Goal: Task Accomplishment & Management: Complete application form

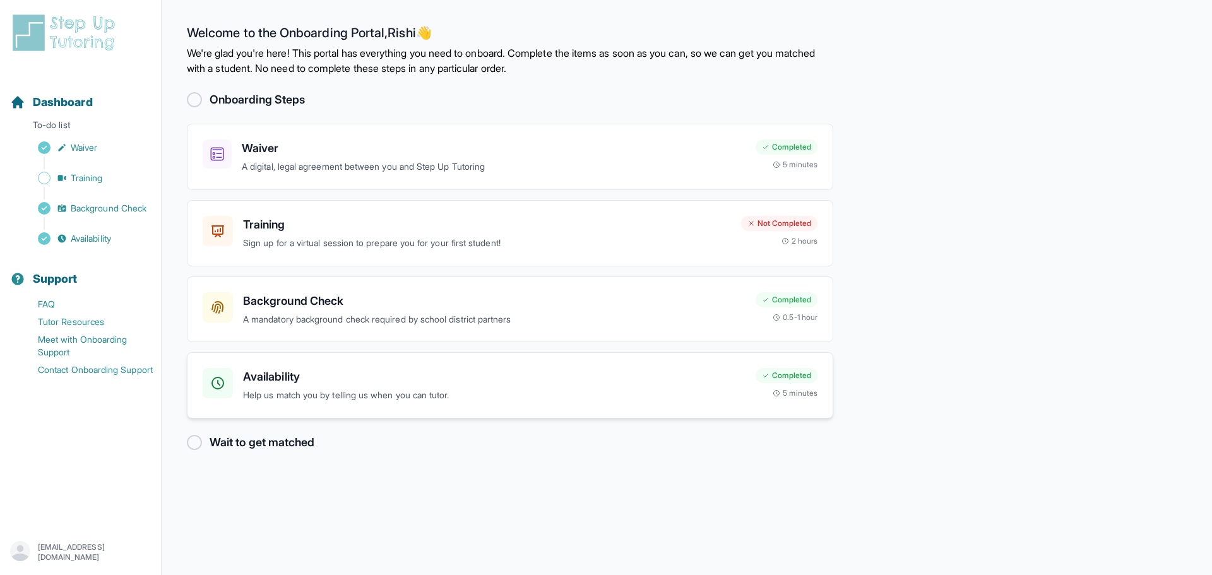
click at [300, 359] on div "Availability Help us match you by telling us when you can tutor. Completed 5 mi…" at bounding box center [510, 385] width 646 height 66
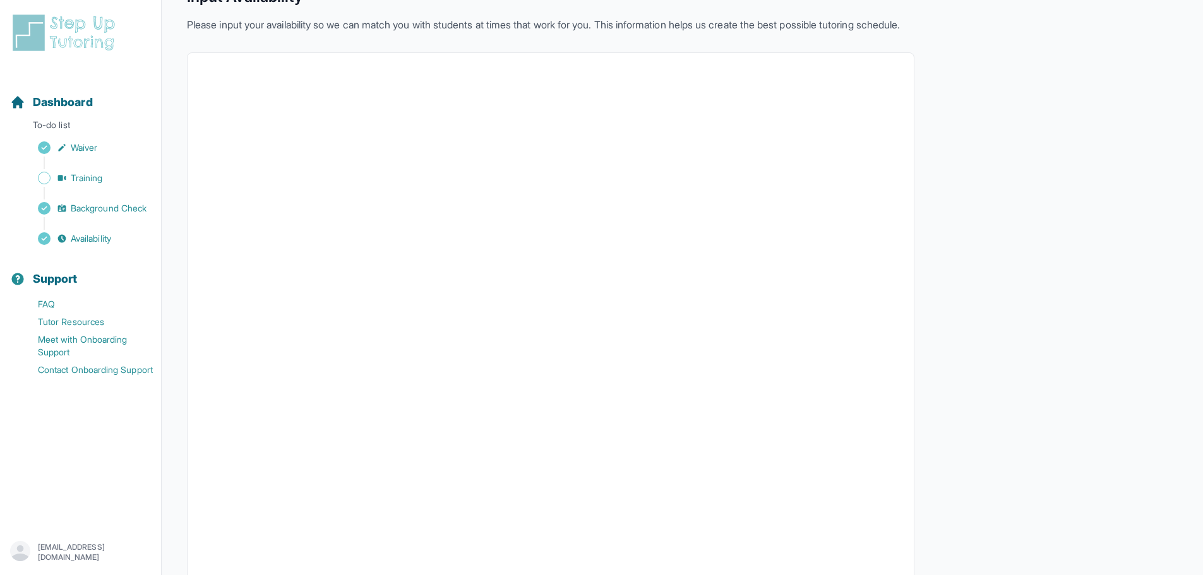
scroll to position [158, 0]
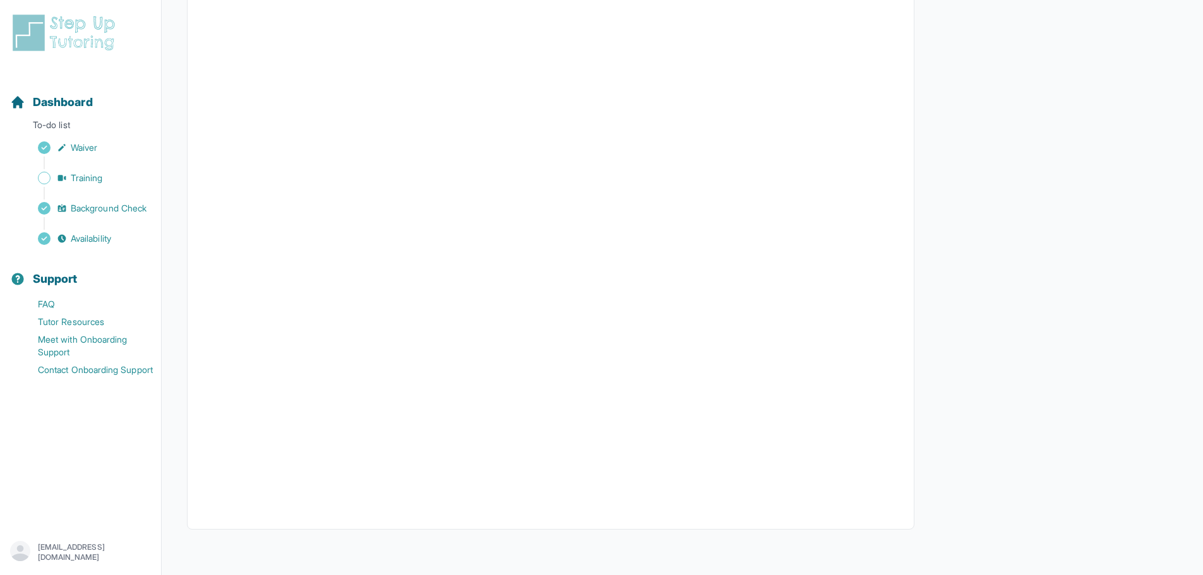
click at [82, 168] on div "Sidebar" at bounding box center [83, 163] width 146 height 13
click at [83, 172] on span "Training" at bounding box center [87, 178] width 32 height 13
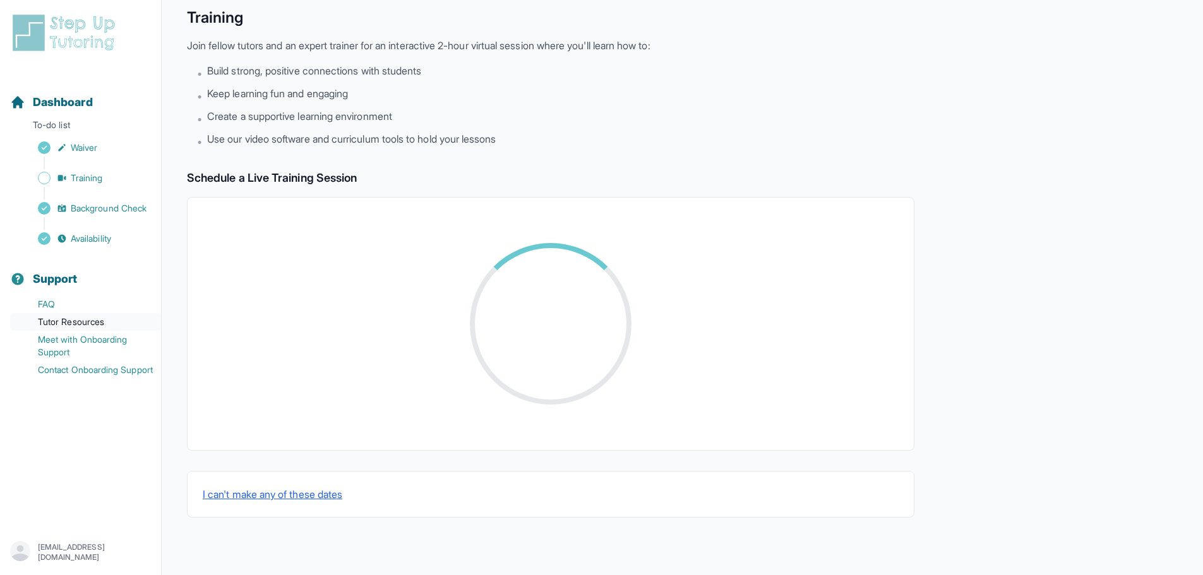
click at [80, 322] on link "Tutor Resources" at bounding box center [85, 322] width 151 height 18
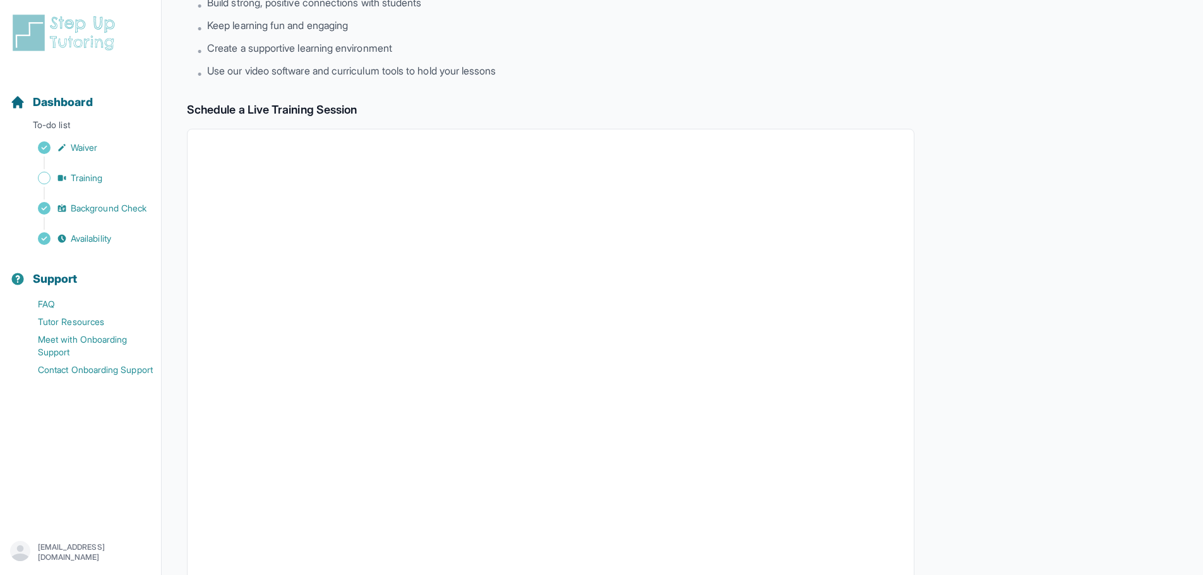
scroll to position [0, 0]
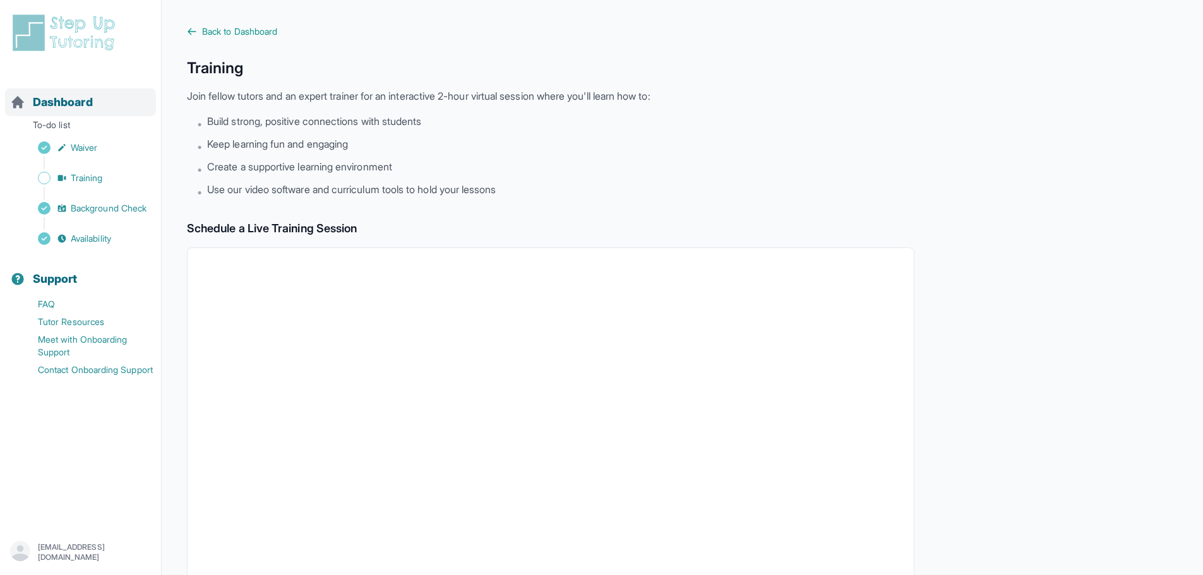
click at [69, 103] on span "Dashboard" at bounding box center [63, 102] width 60 height 18
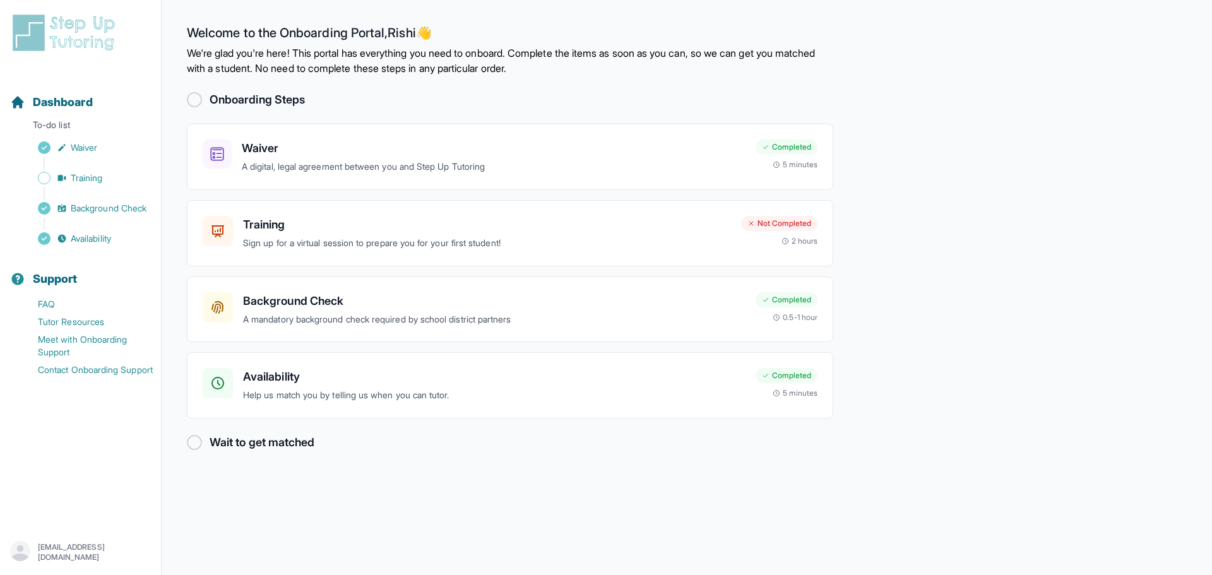
click at [201, 97] on div at bounding box center [194, 99] width 15 height 15
click at [194, 97] on div at bounding box center [194, 99] width 15 height 15
click at [191, 438] on div at bounding box center [194, 442] width 15 height 15
click at [347, 372] on h3 "Availability" at bounding box center [494, 377] width 503 height 18
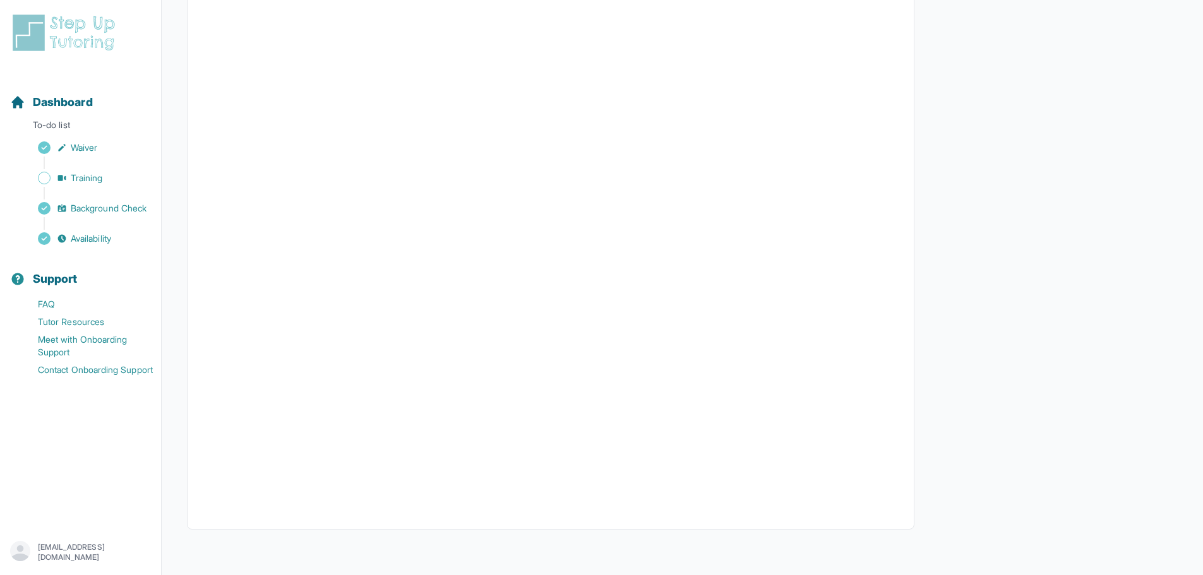
scroll to position [158, 0]
click at [88, 94] on span "Dashboard" at bounding box center [63, 102] width 60 height 18
